Goal: Task Accomplishment & Management: Complete application form

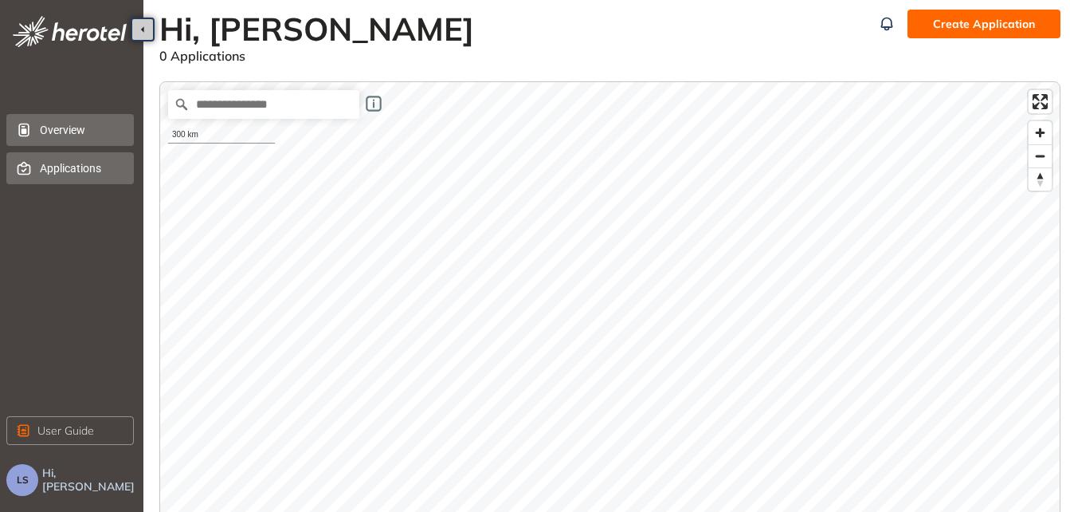
click at [93, 167] on span "Applications" at bounding box center [80, 168] width 81 height 32
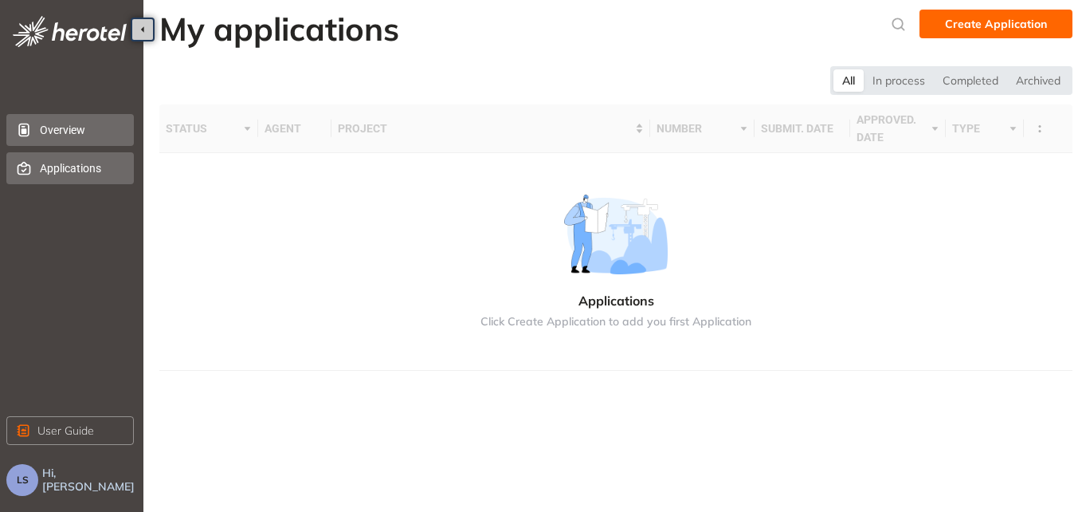
click at [72, 128] on span "Overview" at bounding box center [80, 130] width 81 height 32
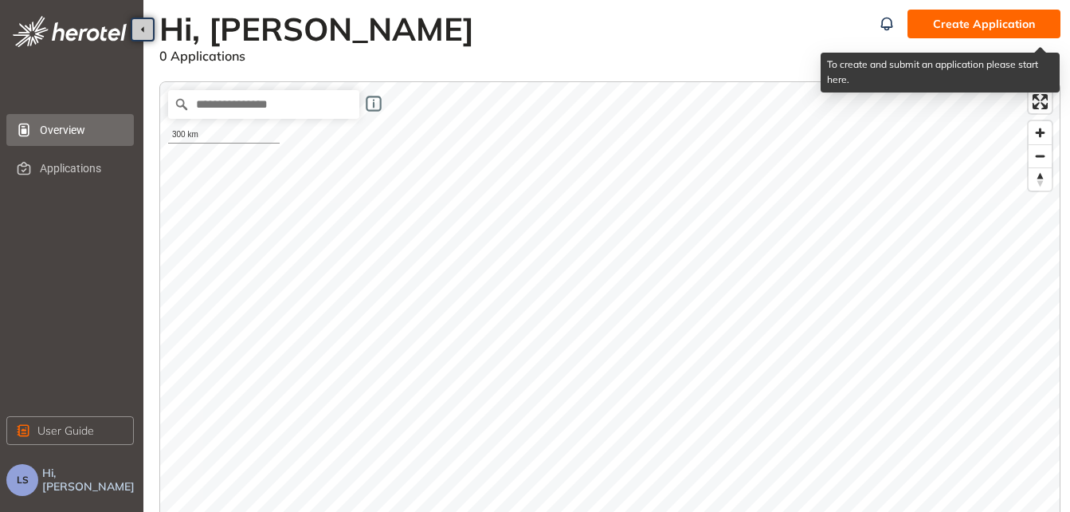
click at [967, 20] on span "Create Application" at bounding box center [984, 24] width 102 height 18
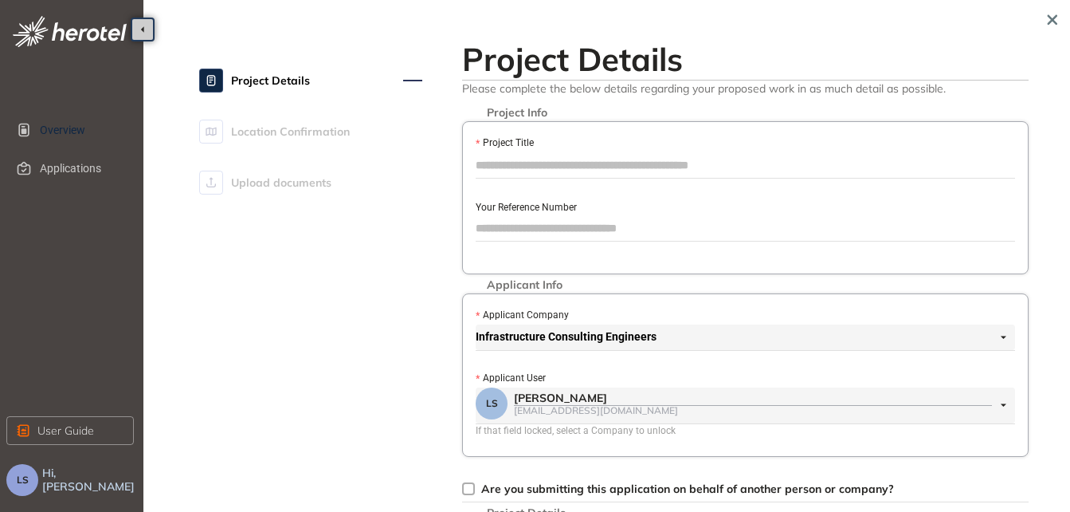
click at [552, 159] on input "Project Title" at bounding box center [746, 165] width 540 height 24
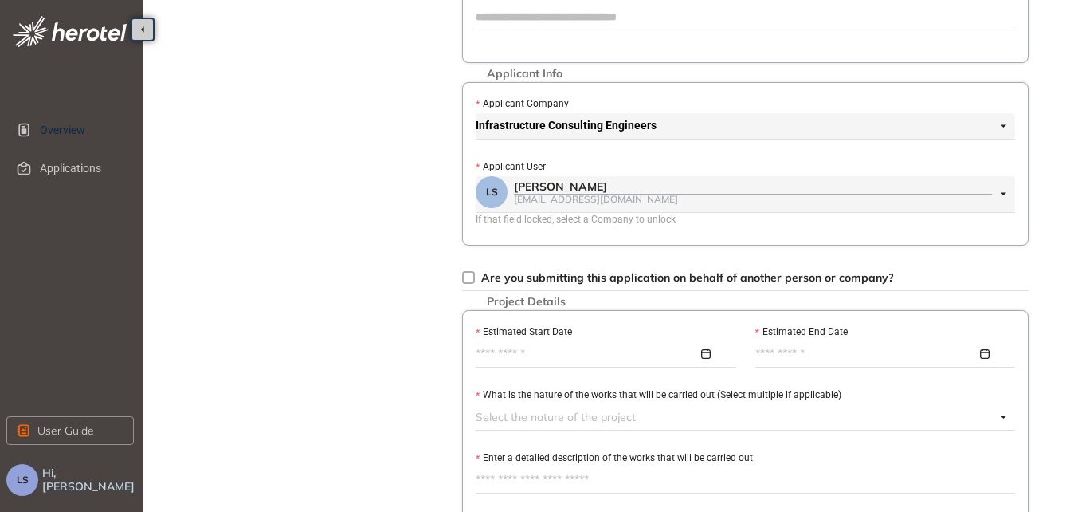
scroll to position [239, 0]
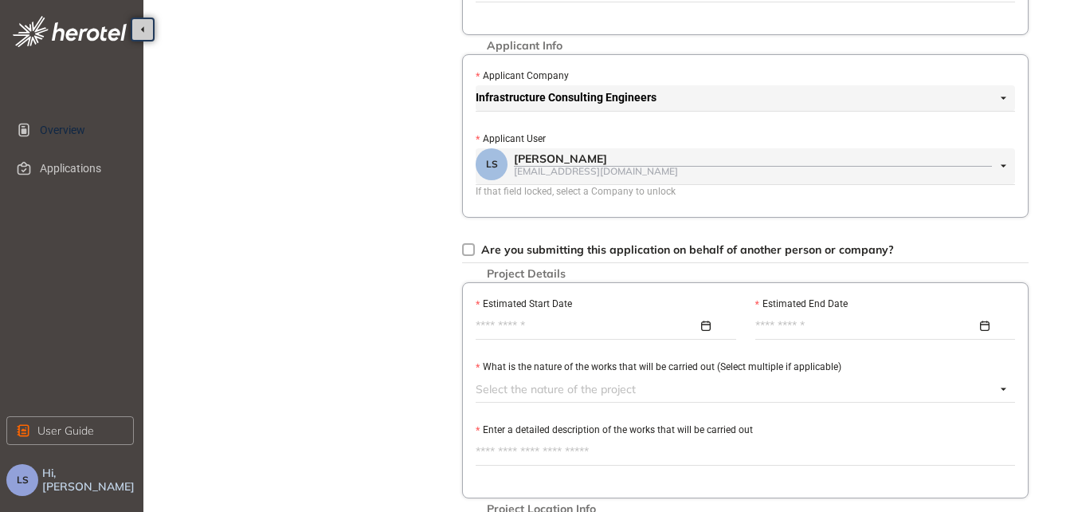
click at [473, 249] on span at bounding box center [468, 249] width 13 height 13
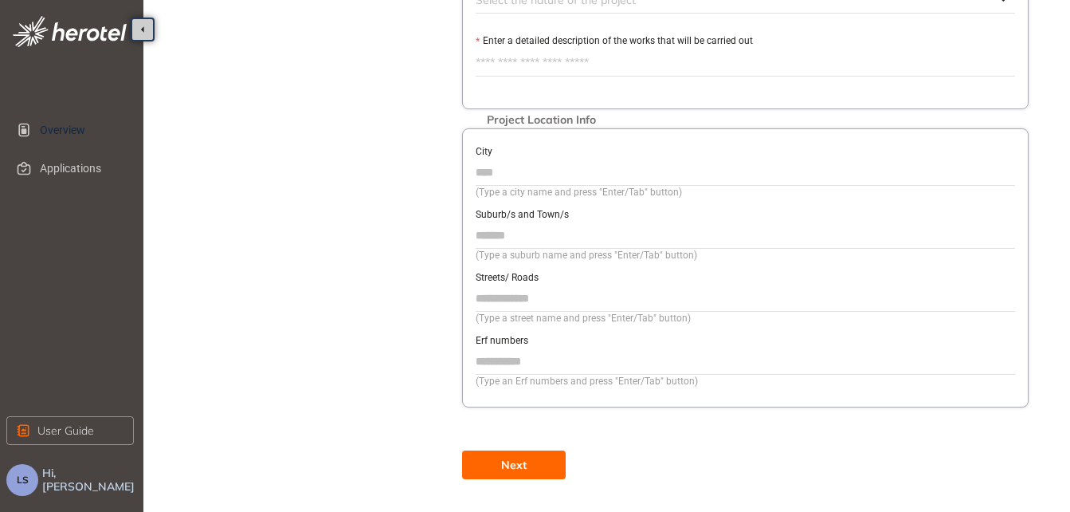
scroll to position [629, 0]
click at [25, 469] on button "LS" at bounding box center [22, 480] width 32 height 32
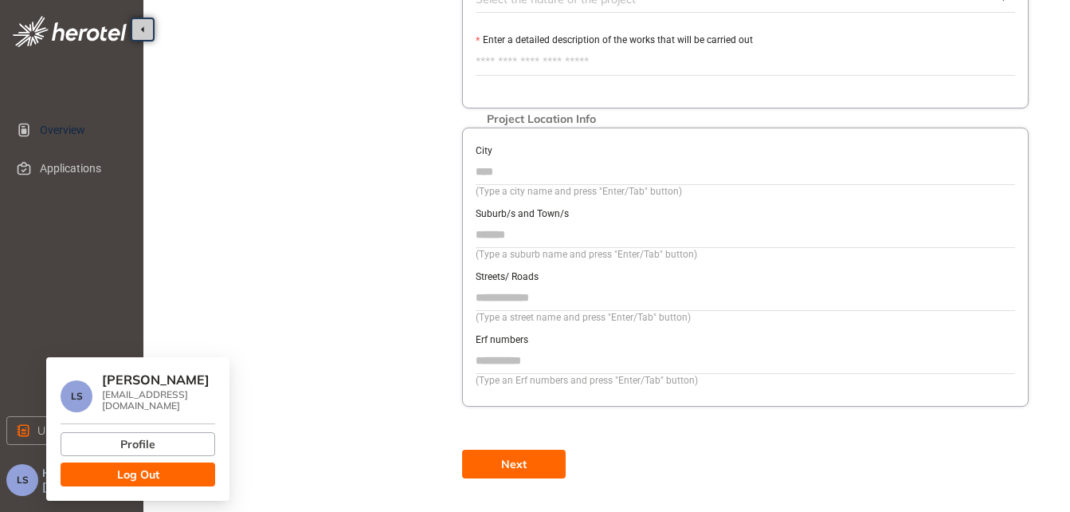
click at [96, 462] on button "Log Out" at bounding box center [138, 474] width 155 height 24
